Goal: Task Accomplishment & Management: Use online tool/utility

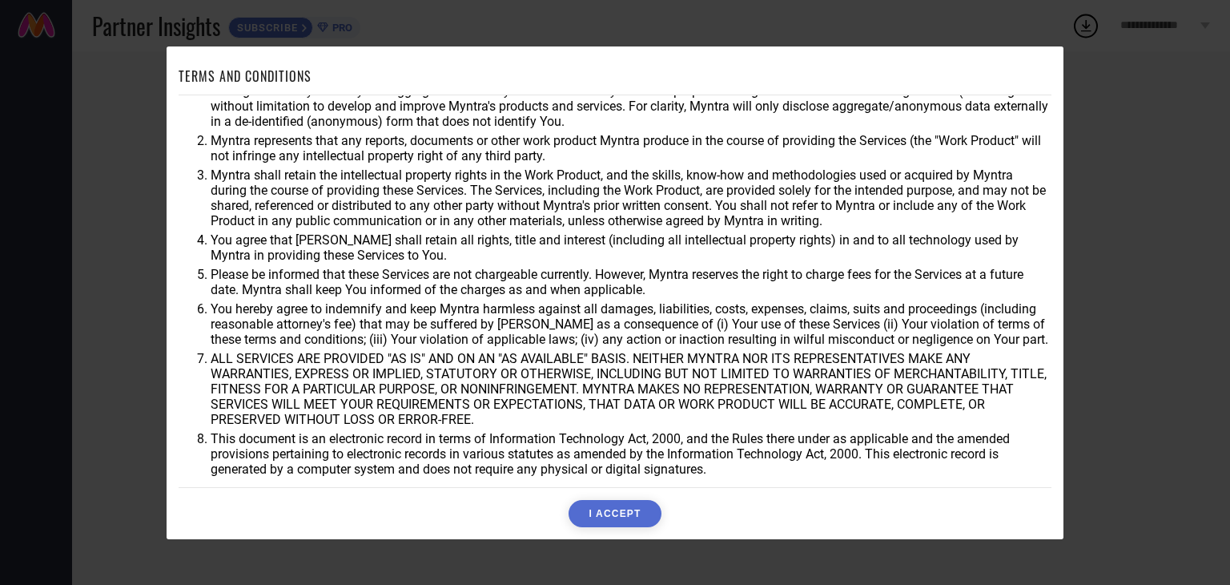
scroll to position [46, 0]
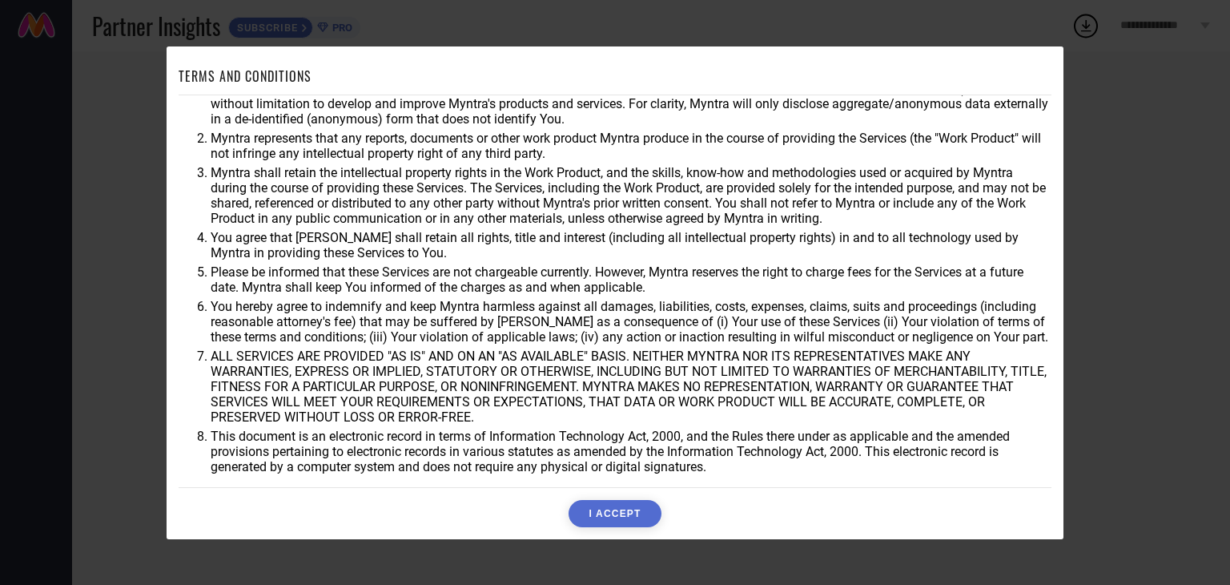
click at [635, 508] on button "I ACCEPT" at bounding box center [614, 513] width 92 height 27
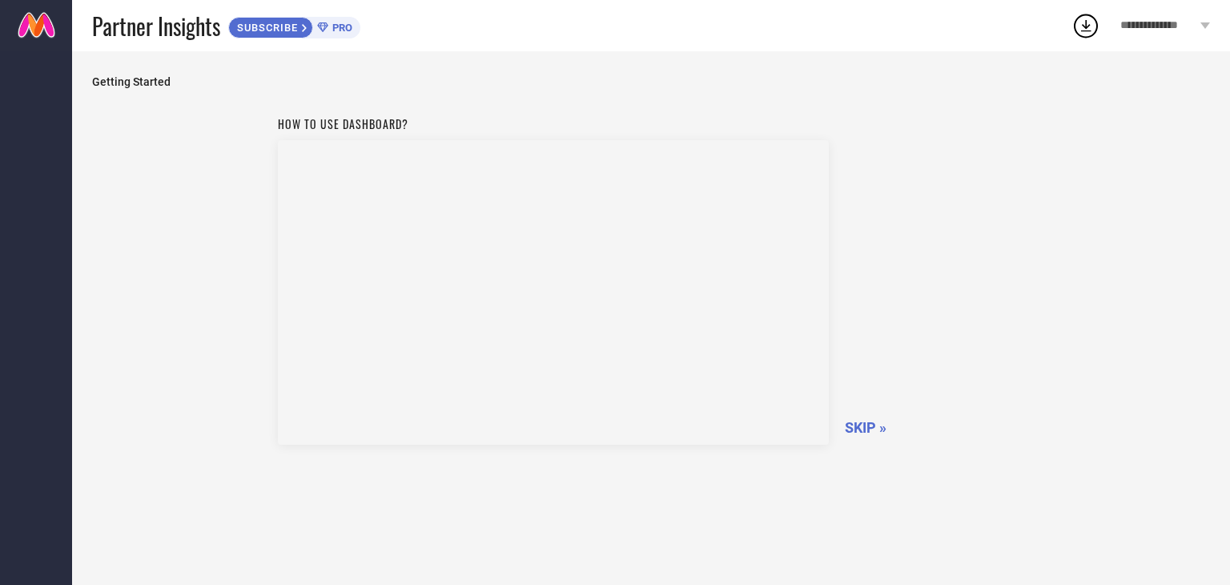
click at [865, 426] on span "SKIP »" at bounding box center [866, 427] width 42 height 17
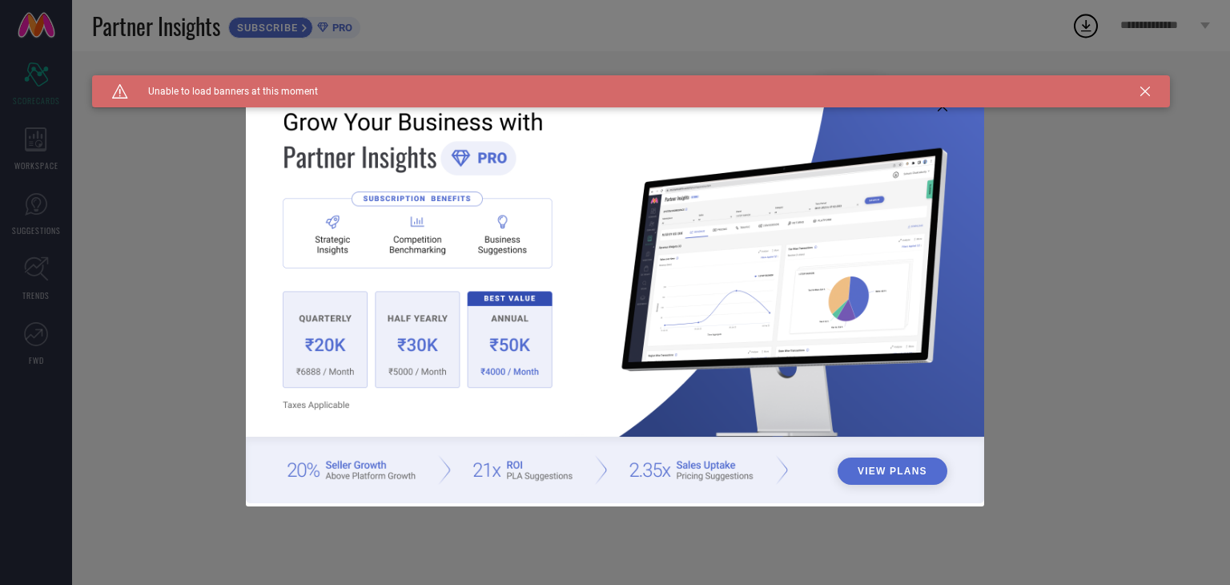
type input "All"
click at [1146, 95] on icon at bounding box center [1145, 91] width 10 height 10
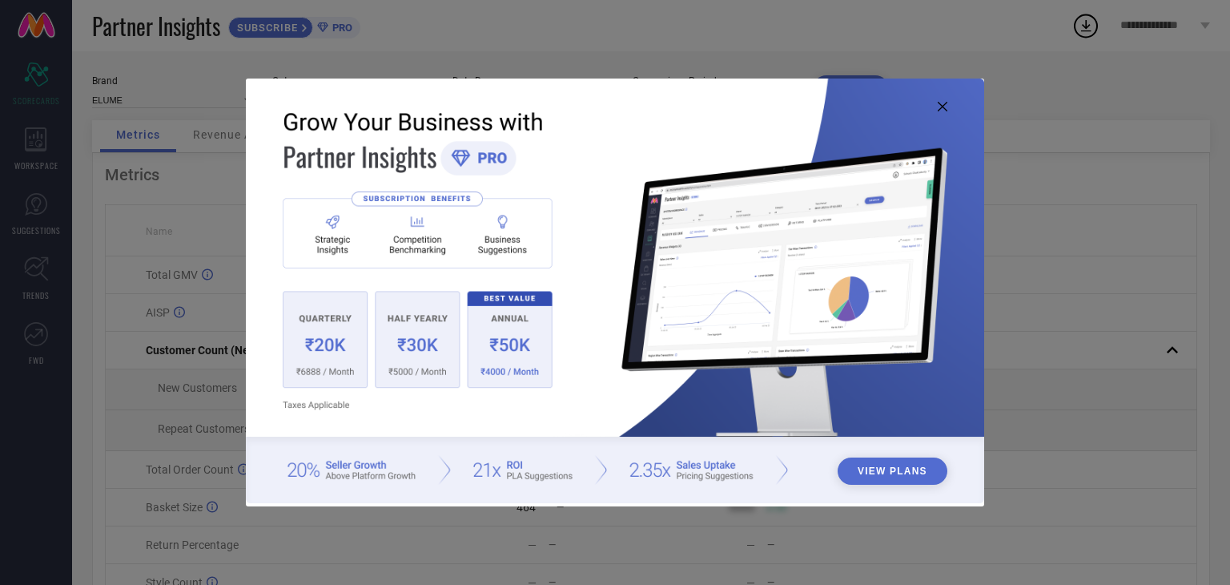
click at [889, 475] on button "View Plans" at bounding box center [893, 470] width 110 height 27
